Goal: Task Accomplishment & Management: Complete application form

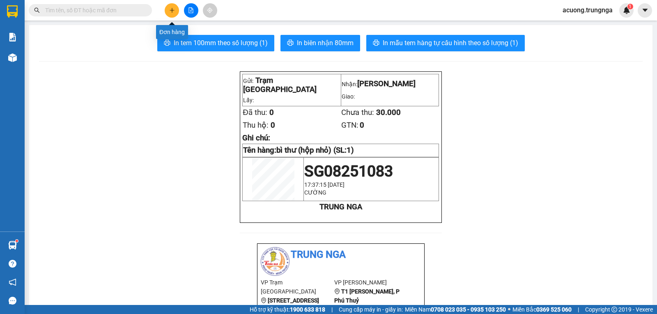
click at [168, 8] on button at bounding box center [172, 10] width 14 height 14
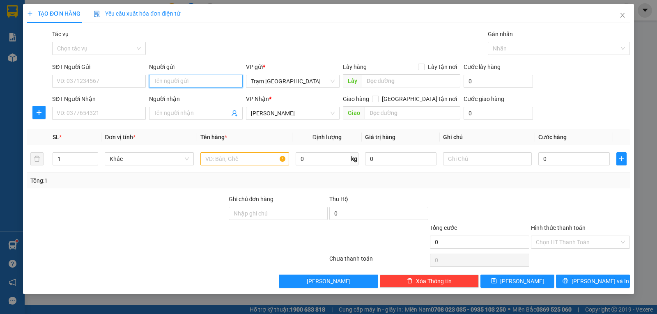
click at [184, 84] on input "Người gửi" at bounding box center [196, 81] width 94 height 13
click at [163, 110] on input "Người nhận" at bounding box center [192, 113] width 76 height 9
click at [102, 112] on input "SĐT Người Nhận" at bounding box center [99, 113] width 94 height 13
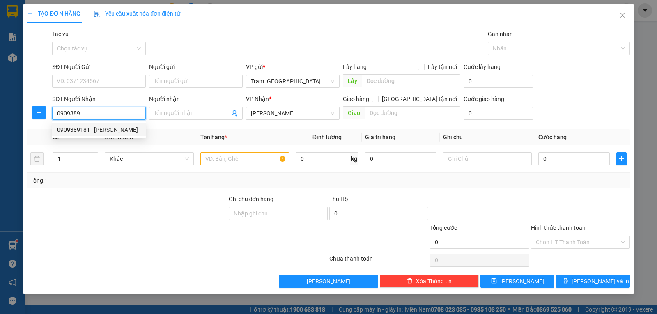
click at [90, 128] on div "0909389181 - Tôyota Binh Thuan" at bounding box center [99, 129] width 84 height 9
type input "0909389181"
type input "Tôyota Binh Thuan"
type input "CẬU GÙ GIAO TN"
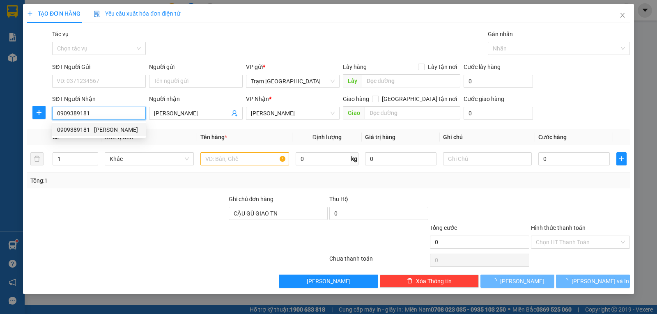
type input "30.000"
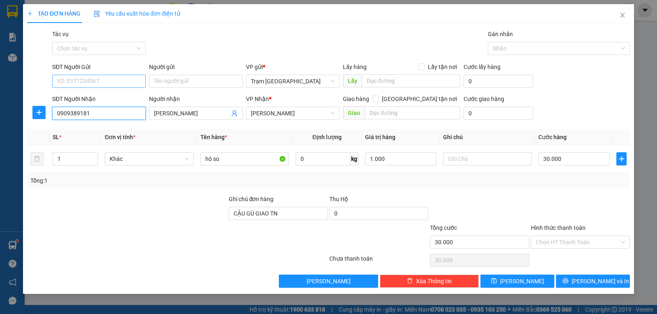
type input "0909389181"
click at [112, 85] on input "SĐT Người Gửi" at bounding box center [99, 81] width 94 height 13
click at [179, 80] on input "Người gửi" at bounding box center [196, 81] width 94 height 13
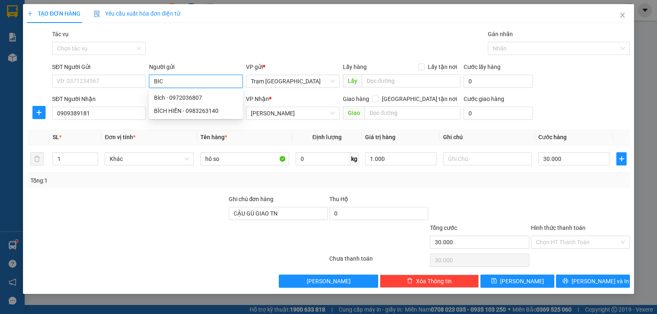
type input "BIC"
click at [577, 233] on div "Hình thức thanh toán" at bounding box center [580, 229] width 99 height 12
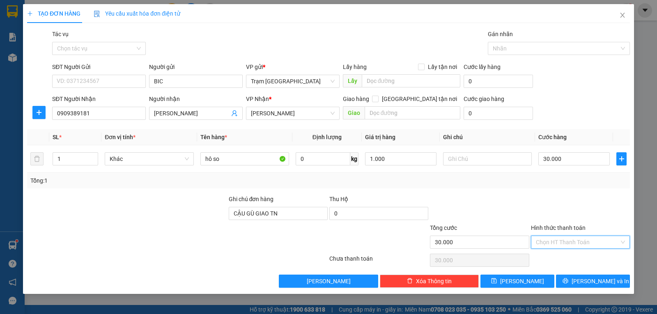
click at [577, 240] on input "Hình thức thanh toán" at bounding box center [577, 242] width 83 height 12
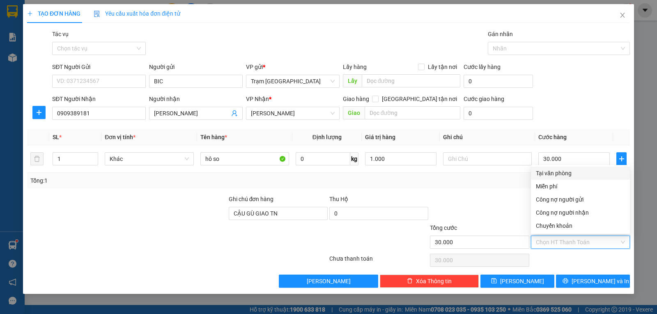
click at [563, 173] on div "Tại văn phòng" at bounding box center [580, 173] width 89 height 9
type input "0"
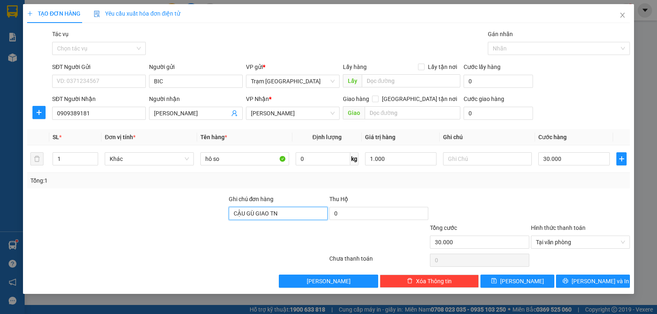
drag, startPoint x: 299, startPoint y: 214, endPoint x: 122, endPoint y: 207, distance: 177.0
click at [124, 208] on div "Ghi chú đơn hàng CẬU GÙ GIAO TN Thu Hộ 0" at bounding box center [328, 209] width 604 height 29
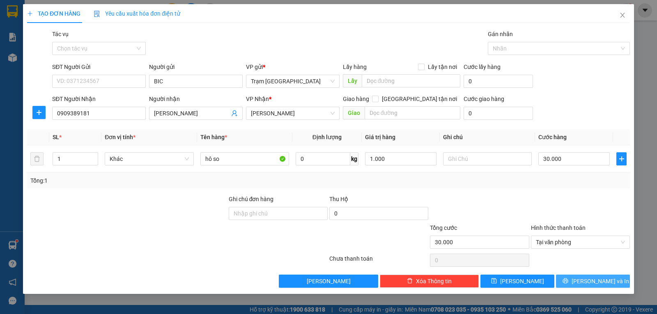
click at [593, 279] on span "Lưu và In" at bounding box center [599, 281] width 57 height 9
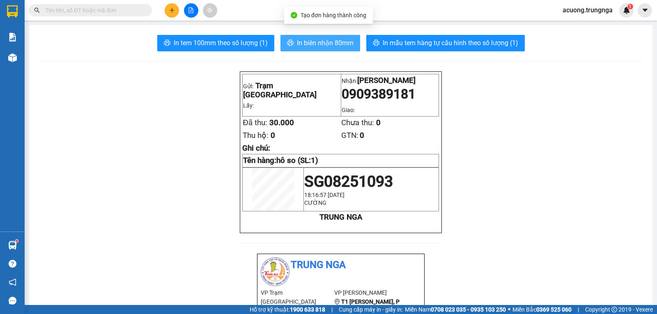
click at [315, 41] on span "In biên nhận 80mm" at bounding box center [325, 43] width 57 height 10
click at [184, 7] on button at bounding box center [191, 10] width 14 height 14
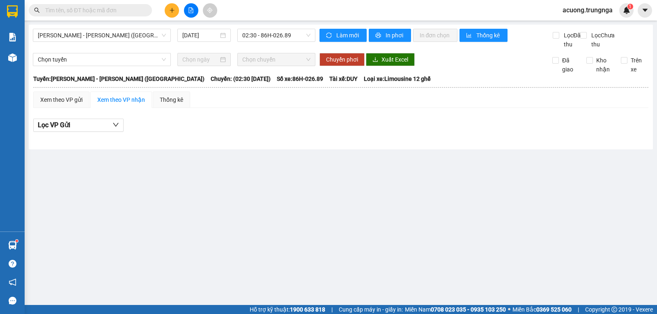
click at [176, 8] on button at bounding box center [172, 10] width 14 height 14
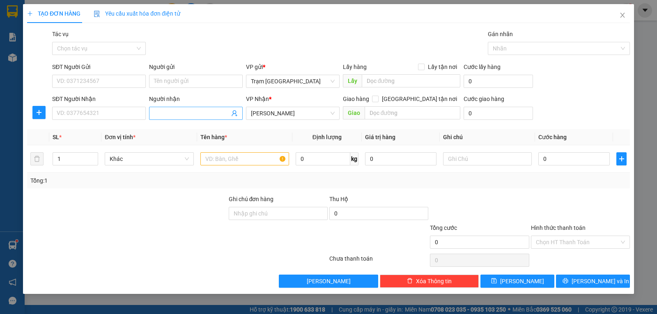
click at [199, 112] on input "Người nhận" at bounding box center [192, 113] width 76 height 9
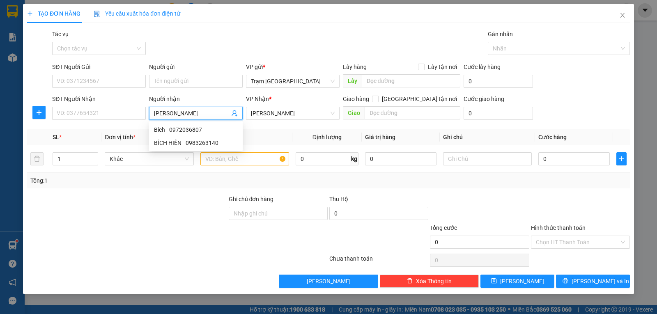
type input "[PERSON_NAME]"
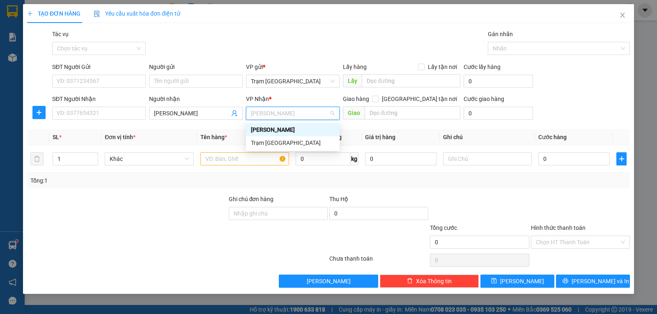
click at [268, 124] on div "[PERSON_NAME]" at bounding box center [293, 129] width 94 height 13
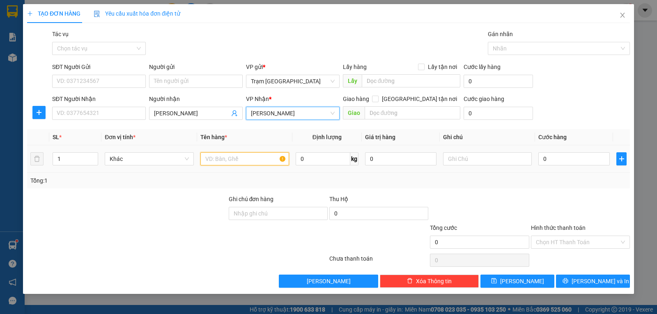
click at [223, 159] on input "text" at bounding box center [244, 158] width 89 height 13
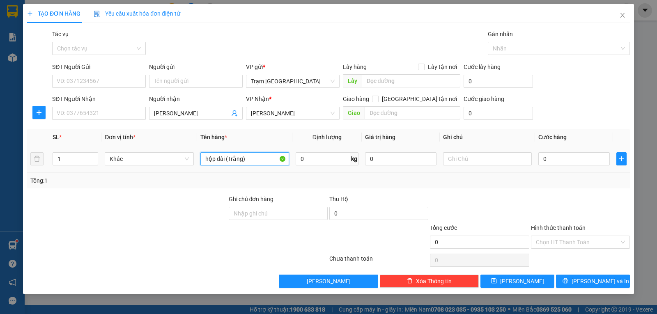
type input "hộp dài (Trằng)"
type input "1"
type input "003"
type input "3"
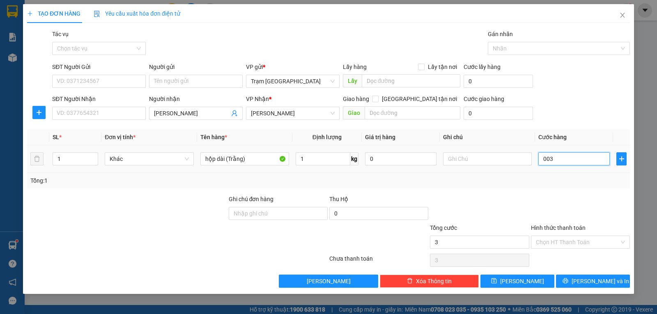
type input "0.030"
type input "30"
type input "30.000"
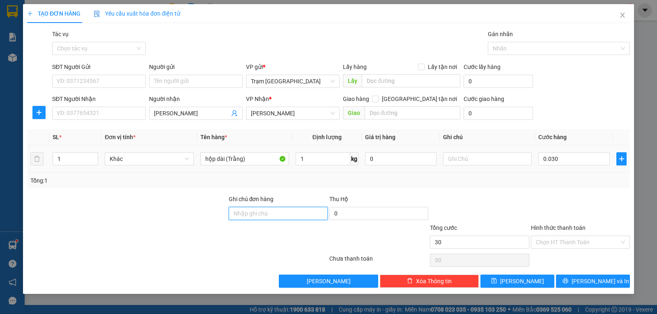
type input "30.000"
click at [587, 278] on span "Lưu và In" at bounding box center [599, 281] width 57 height 9
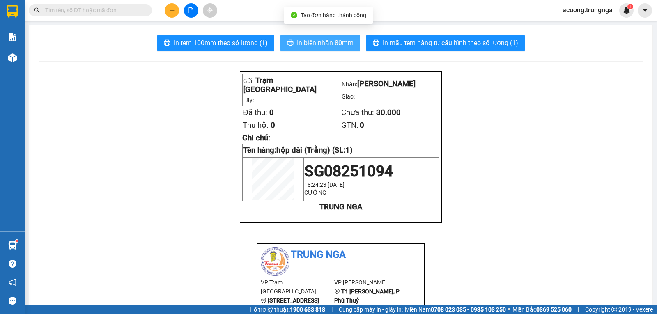
click at [330, 45] on span "In biên nhận 80mm" at bounding box center [325, 43] width 57 height 10
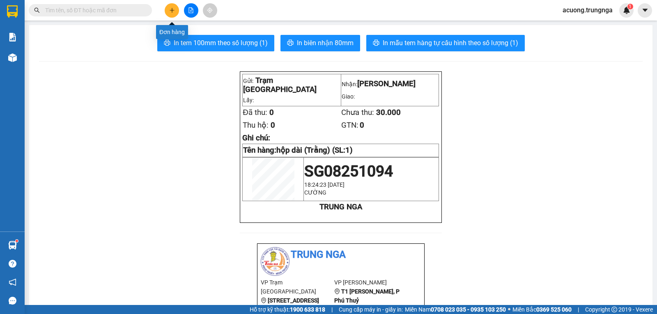
click at [173, 9] on icon "plus" at bounding box center [172, 10] width 6 height 6
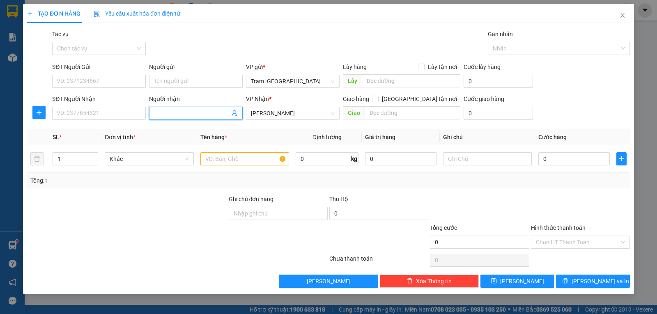
click at [198, 111] on input "Người nhận" at bounding box center [192, 113] width 76 height 9
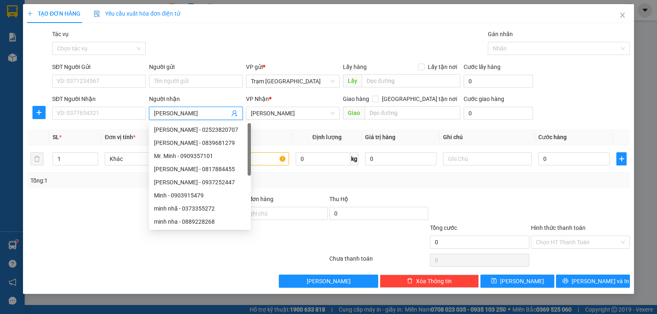
type input "[PERSON_NAME]"
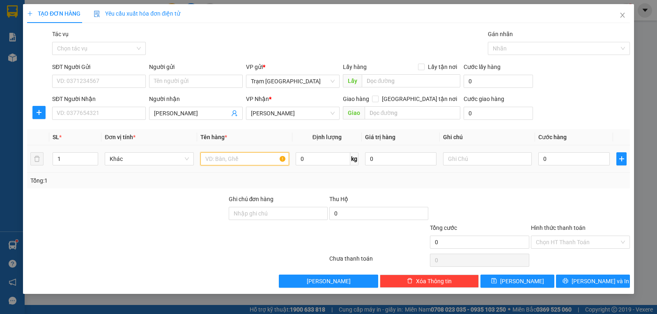
click at [254, 159] on input "text" at bounding box center [244, 158] width 89 height 13
type input "hộp"
type input "1"
type input "003"
type input "3"
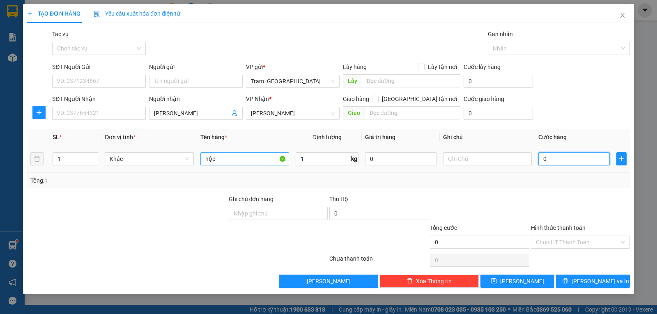
type input "3"
type input "0.030"
type input "30"
type input "30.000"
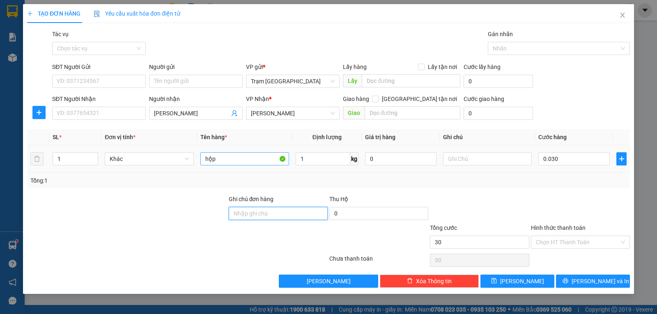
type input "30.000"
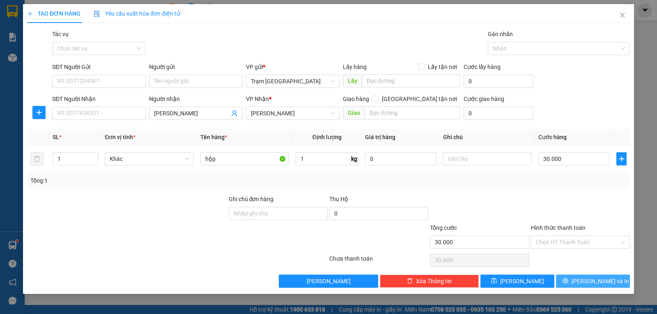
click at [568, 279] on icon "printer" at bounding box center [565, 281] width 6 height 6
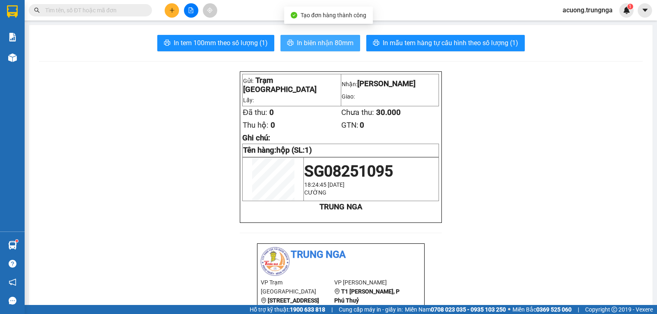
click at [317, 48] on span "In biên nhận 80mm" at bounding box center [325, 43] width 57 height 10
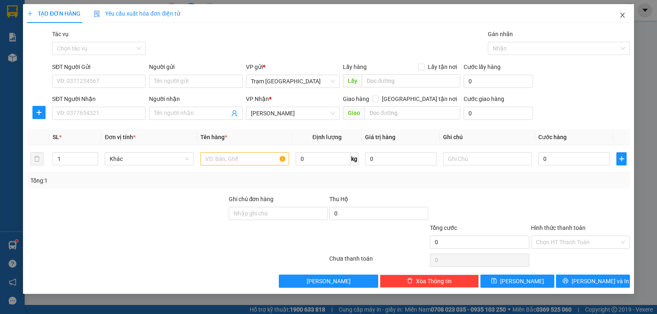
click at [627, 13] on span "Close" at bounding box center [622, 15] width 23 height 23
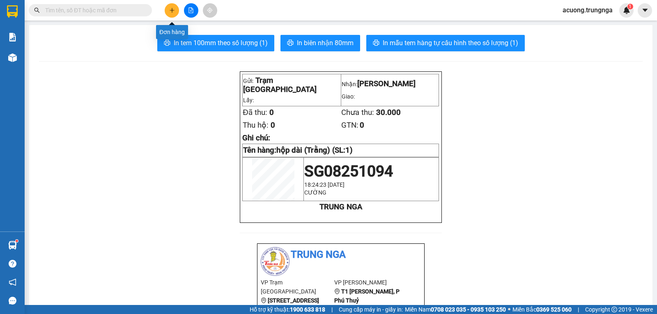
click at [172, 12] on icon "plus" at bounding box center [172, 10] width 6 height 6
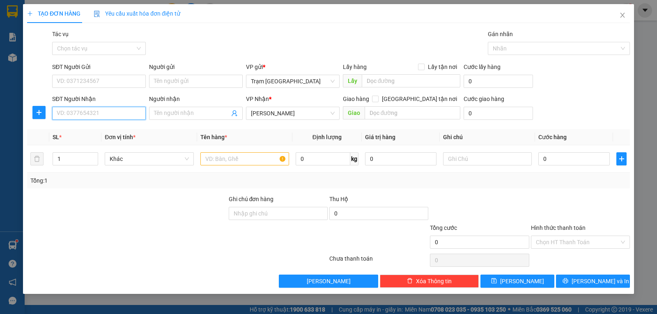
click at [119, 114] on input "SĐT Người Nhận" at bounding box center [99, 113] width 94 height 13
click at [117, 127] on div "0938550364 - GIANG" at bounding box center [99, 129] width 84 height 9
type input "0938550364"
type input "GIANG"
type input "Chuyên khoan"
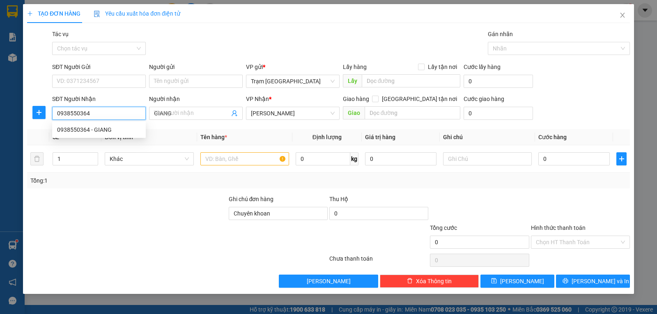
type input "30.000"
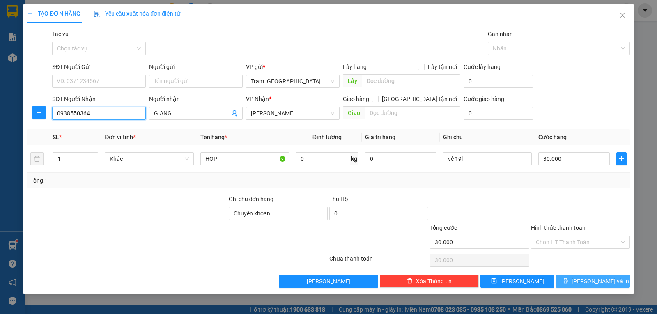
type input "0938550364"
click at [592, 278] on span "Lưu và In" at bounding box center [599, 281] width 57 height 9
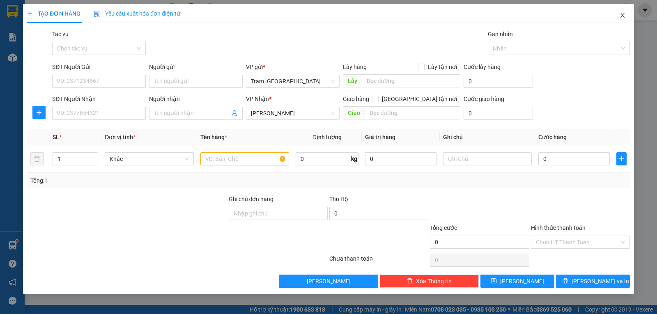
click at [624, 15] on icon "close" at bounding box center [622, 15] width 7 height 7
click at [625, 15] on span "Close" at bounding box center [622, 15] width 23 height 23
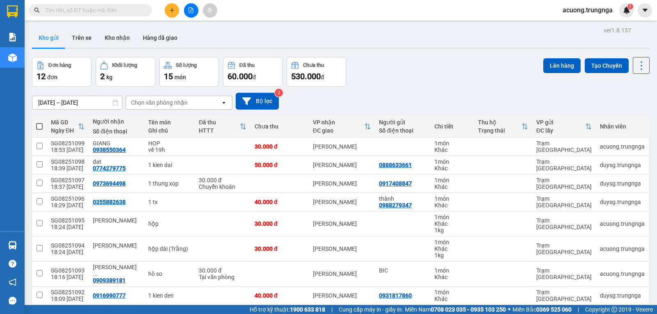
drag, startPoint x: 471, startPoint y: 60, endPoint x: 444, endPoint y: 60, distance: 27.1
click at [471, 60] on div "Đơn hàng 12 đơn Khối lượng 2 kg Số lượng 15 món Đã thu 60.000 đ Chưa thu 530.00…" at bounding box center [340, 72] width 617 height 30
